Goal: Find contact information: Find contact information

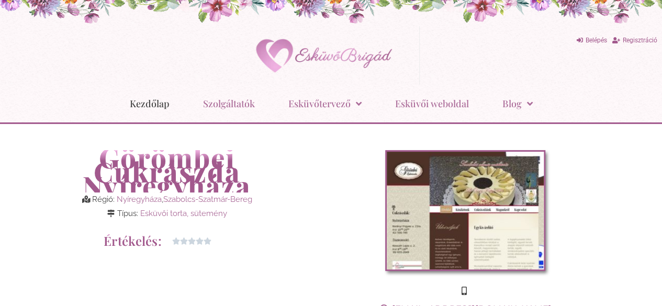
click at [152, 107] on link "Kezdőlap" at bounding box center [150, 103] width 40 height 27
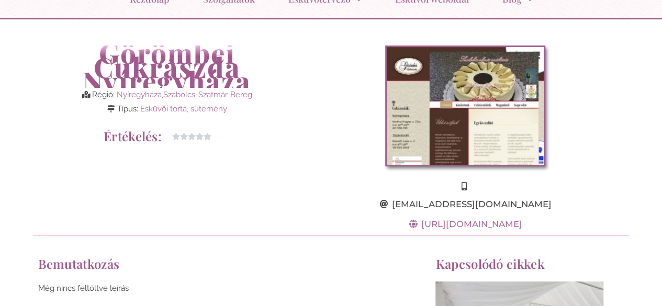
click at [515, 204] on span "[EMAIL_ADDRESS][DOMAIN_NAME]" at bounding box center [470, 204] width 162 height 12
click at [604, 186] on div "[EMAIL_ADDRESS][DOMAIN_NAME] [URL][DOMAIN_NAME]" at bounding box center [465, 138] width 328 height 196
click at [511, 220] on span "[URL][DOMAIN_NAME]" at bounding box center [471, 224] width 104 height 12
click at [461, 224] on span "[URL][DOMAIN_NAME]" at bounding box center [471, 224] width 104 height 12
drag, startPoint x: 556, startPoint y: 223, endPoint x: 393, endPoint y: 220, distance: 162.2
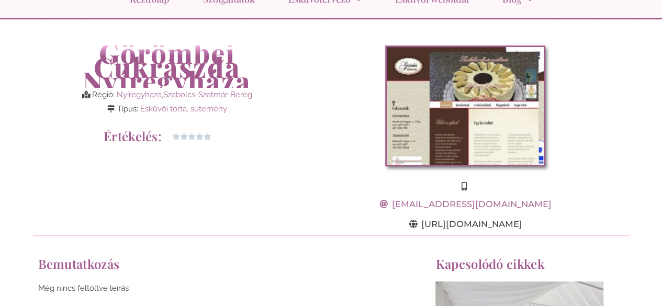
click at [393, 220] on div "[EMAIL_ADDRESS][DOMAIN_NAME] [URL][DOMAIN_NAME]" at bounding box center [465, 138] width 328 height 196
copy span "[URL][DOMAIN_NAME]"
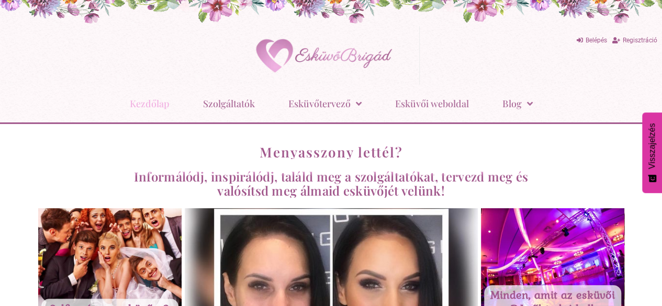
click at [140, 101] on link "Kezdőlap" at bounding box center [150, 103] width 40 height 27
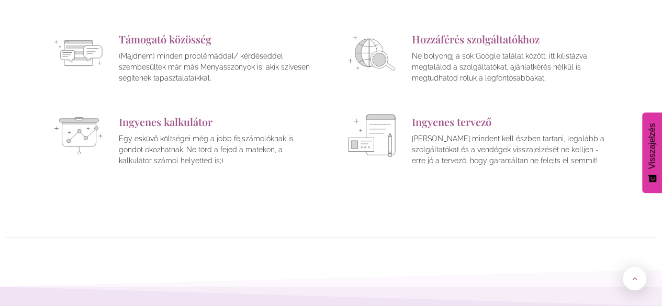
scroll to position [3819, 0]
